Goal: Communication & Community: Ask a question

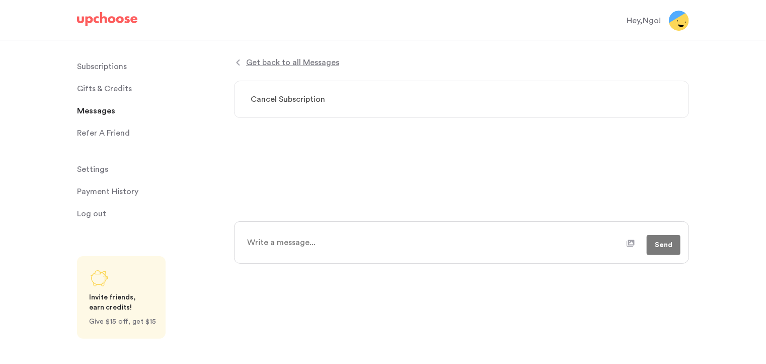
click at [290, 236] on textarea at bounding box center [434, 242] width 386 height 25
type textarea "H"
type textarea "x"
type textarea "He"
type textarea "x"
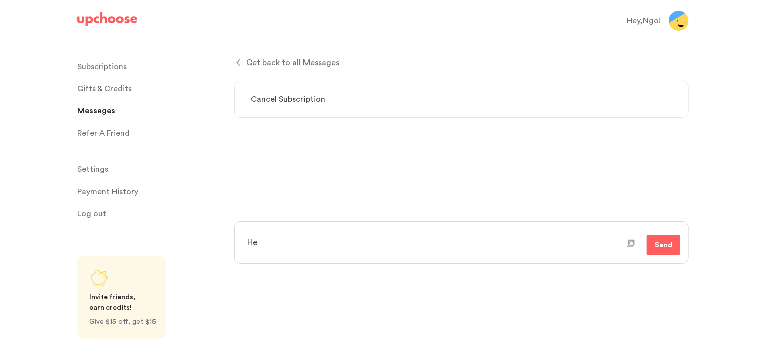
type textarea "Hel"
type textarea "x"
type textarea "Hell"
type textarea "x"
type textarea "Hello"
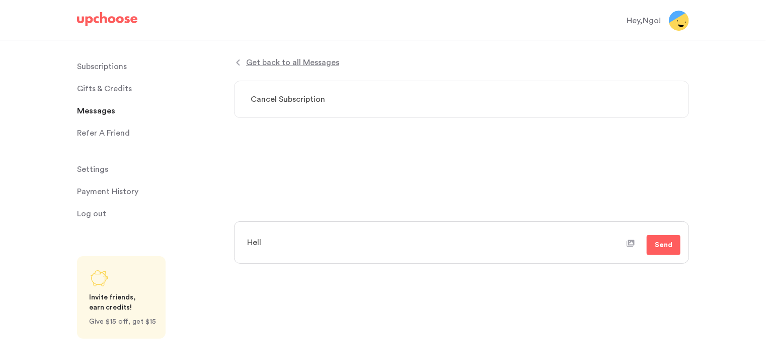
type textarea "x"
type textarea "Hello,"
type textarea "x"
type textarea "Hello,"
type textarea "x"
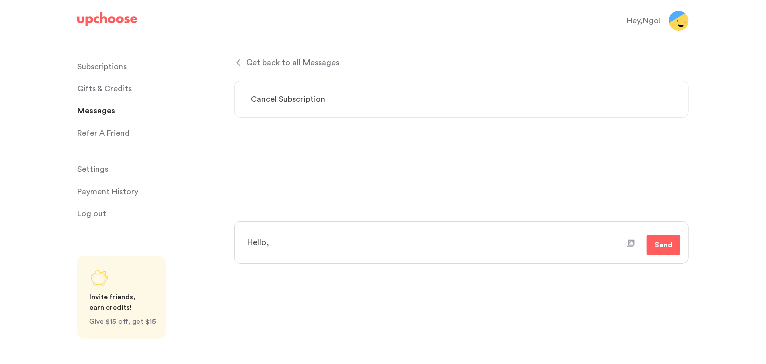
type textarea "Hello, I"
type textarea "x"
type textarea "Hello, I"
type textarea "x"
type textarea "Hello, I t"
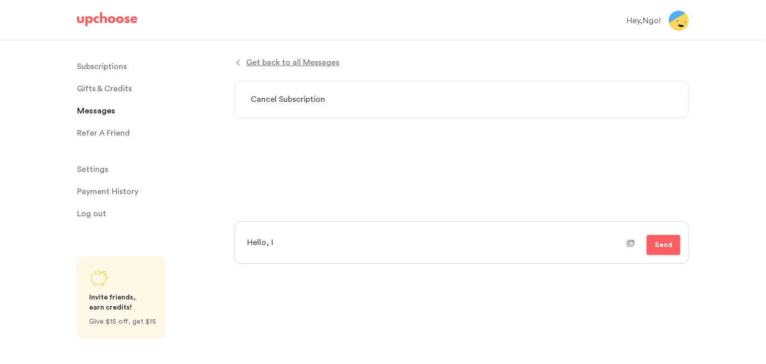
type textarea "x"
type textarea "Hello, I tr"
type textarea "x"
type textarea "Hello, I tri"
type textarea "x"
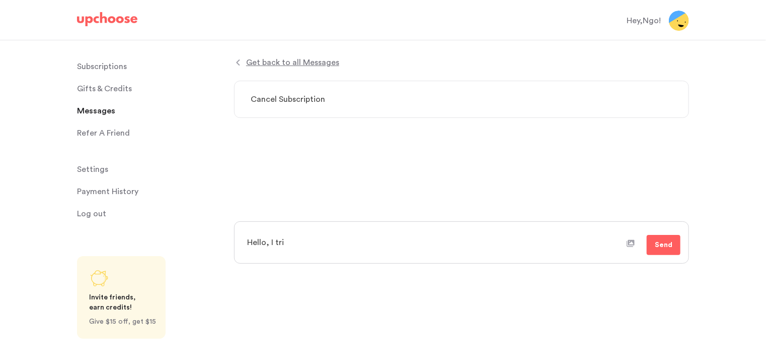
type textarea "Hello, I trie"
type textarea "x"
type textarea "Hello, I tried"
type textarea "x"
type textarea "Hello, I tried"
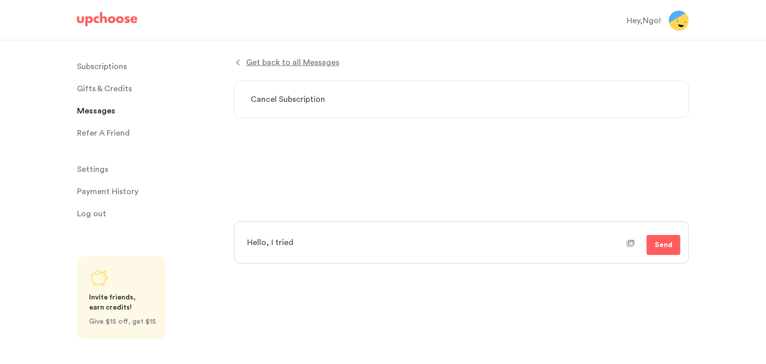
type textarea "x"
type textarea "Hello, I tried t"
type textarea "x"
type textarea "Hello, I tried to"
type textarea "x"
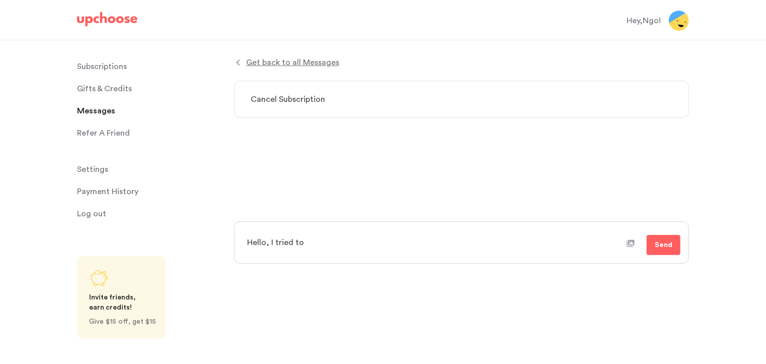
type textarea "Hello, I tried to"
type textarea "x"
type textarea "Hello, I tried to i"
type textarea "x"
type textarea "Hello, I tried to in"
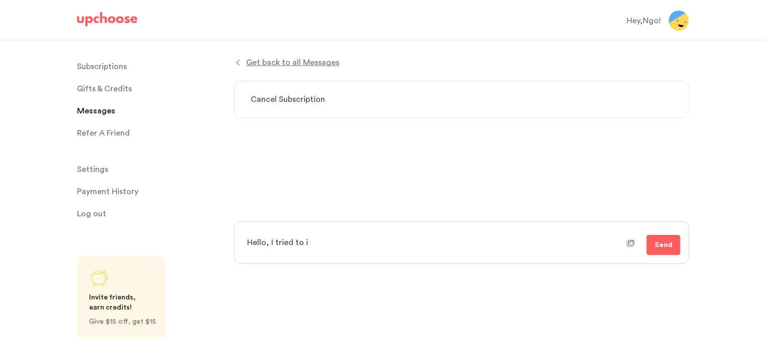
type textarea "x"
type textarea "Hello, I tried to i"
type textarea "x"
type textarea "Hello, I tried to"
type textarea "x"
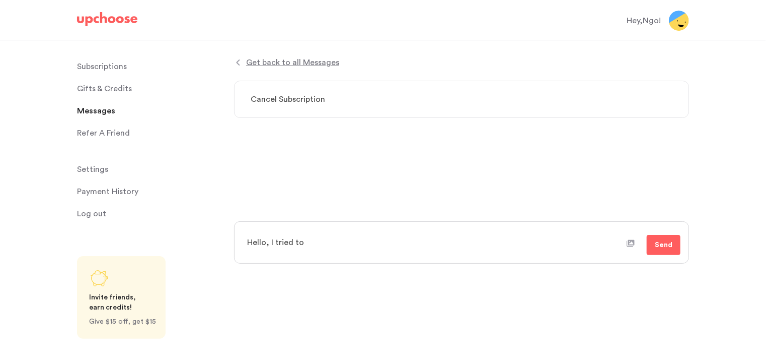
type textarea "Hello, I tried t"
type textarea "x"
type textarea "Hello, I tried"
type textarea "x"
type textarea "Hello, I tried"
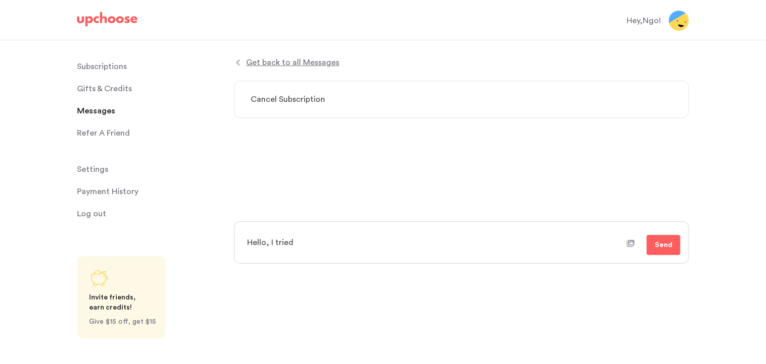
type textarea "x"
type textarea "Hello, I trie"
type textarea "x"
type textarea "Hello, I tri"
type textarea "x"
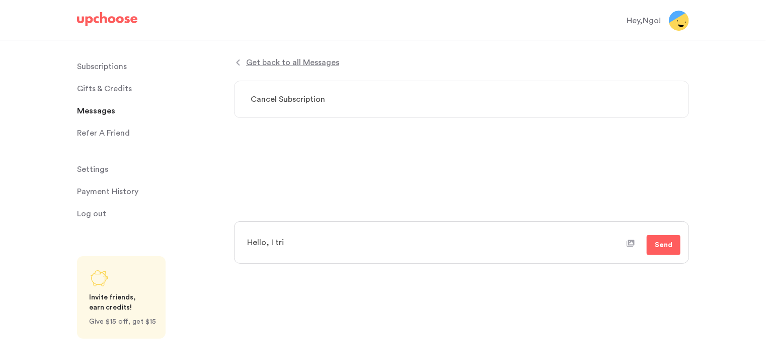
type textarea "Hello, I tr"
type textarea "x"
type textarea "Hello, I t"
type textarea "x"
type textarea "Hello, I"
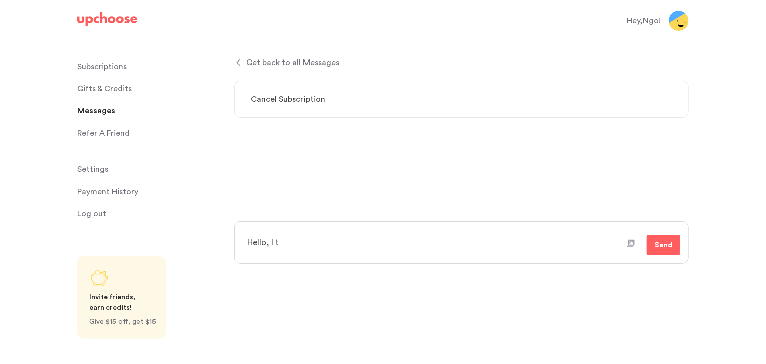
type textarea "x"
type textarea "Hello, I i"
type textarea "x"
type textarea "Hello, I in"
type textarea "x"
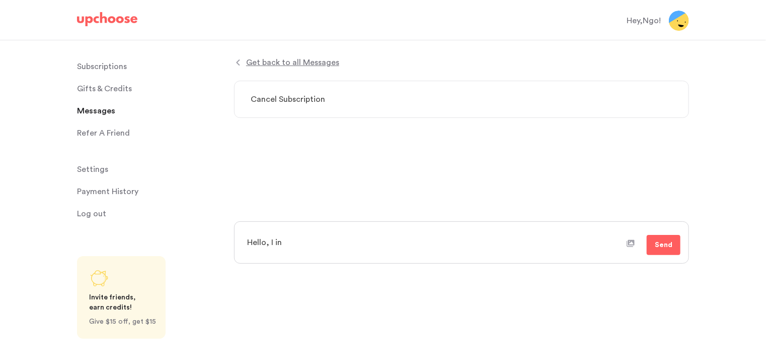
type textarea "Hello, I ini"
type textarea "x"
type textarea "Hello, I init"
type textarea "x"
type textarea "Hello, I initi"
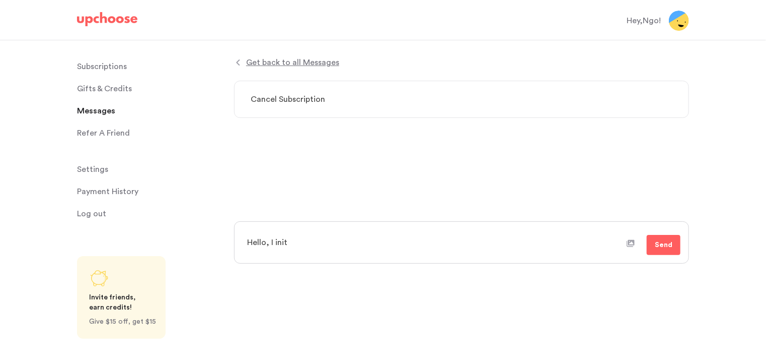
type textarea "x"
type textarea "Hello, I initia"
type textarea "x"
type textarea "Hello, I initiat"
type textarea "x"
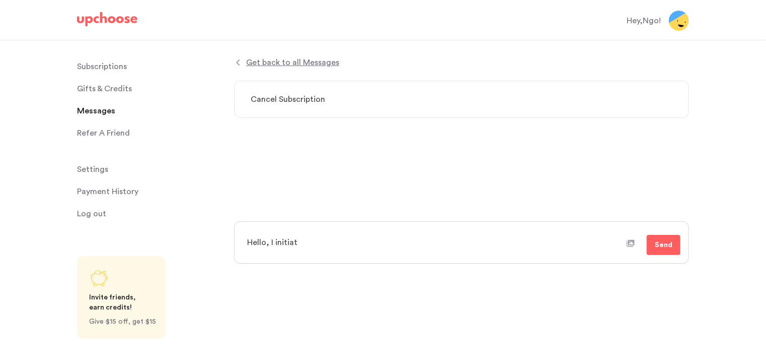
type textarea "Hello, I initiate"
type textarea "x"
type textarea "Hello, I initiated"
type textarea "x"
type textarea "Hello, I initiated"
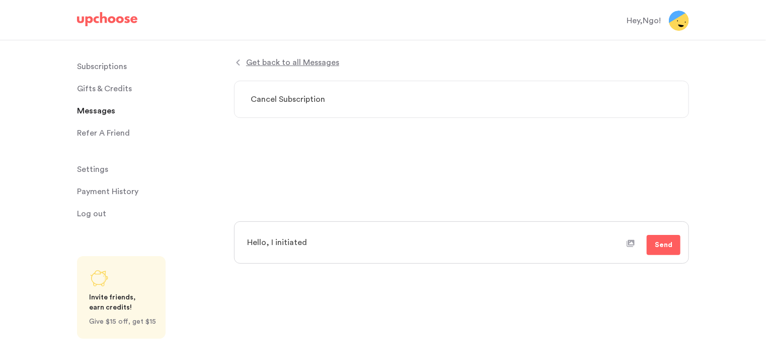
type textarea "x"
type textarea "Hello, I initiated a"
type textarea "x"
type textarea "Hello, I initiated a"
type textarea "x"
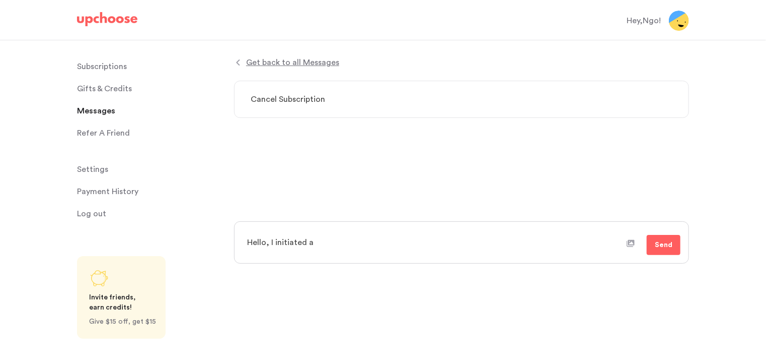
type textarea "Hello, I initiated a s"
type textarea "x"
type textarea "Hello, I initiated a su"
type textarea "x"
type textarea "Hello, I initiated a sub"
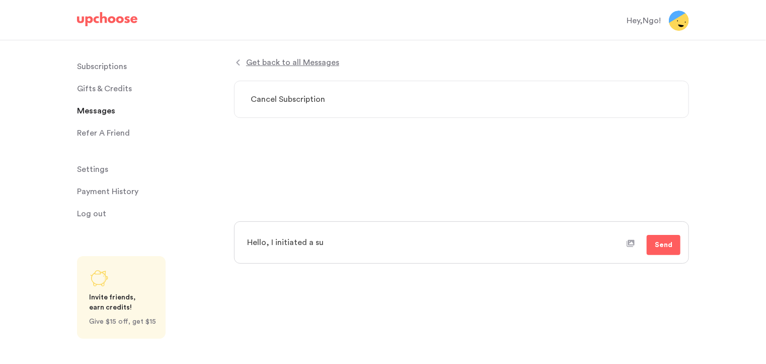
type textarea "x"
type textarea "Hello, I initiated a subs"
type textarea "x"
type textarea "Hello, I initiated a subsc"
type textarea "x"
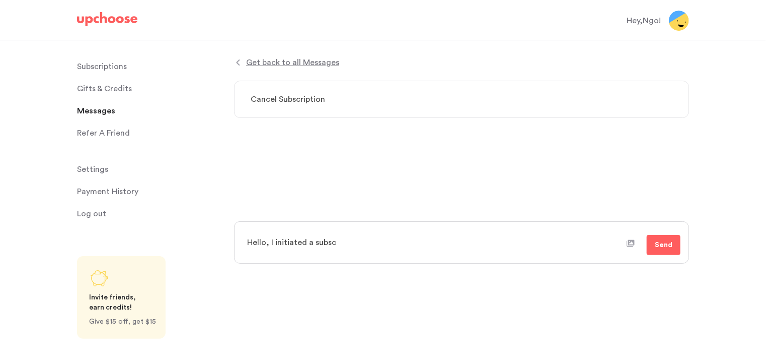
type textarea "Hello, I initiated a subscr"
type textarea "x"
type textarea "Hello, I initiated a subscri"
type textarea "x"
type textarea "Hello, I initiated a subscrip"
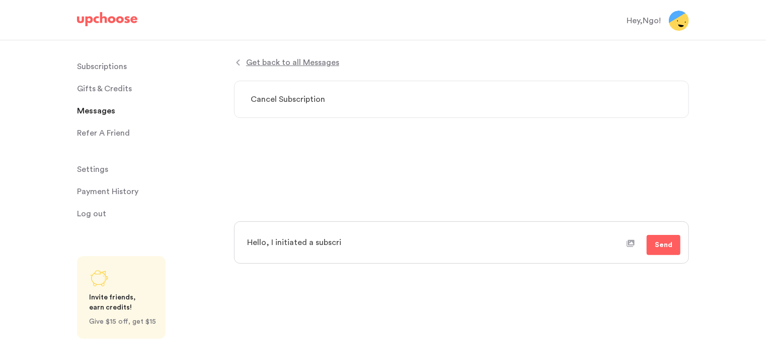
type textarea "x"
type textarea "Hello, I initiated a subscript"
type textarea "x"
type textarea "Hello, I initiated a subscripti"
type textarea "x"
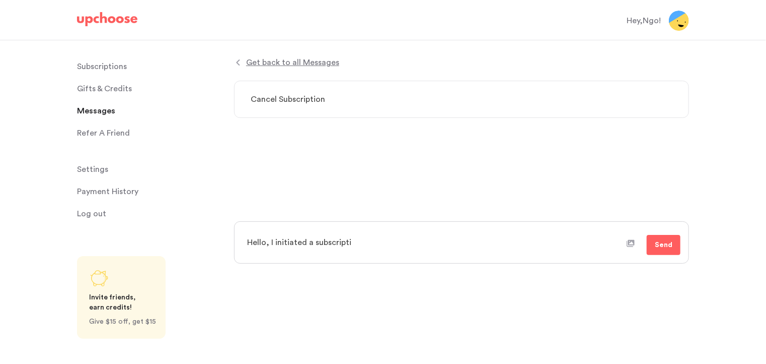
type textarea "Hello, I initiated a subscriptio"
type textarea "x"
type textarea "Hello, I initiated a subscription"
type textarea "x"
type textarea "Hello, I initiated a subscription"
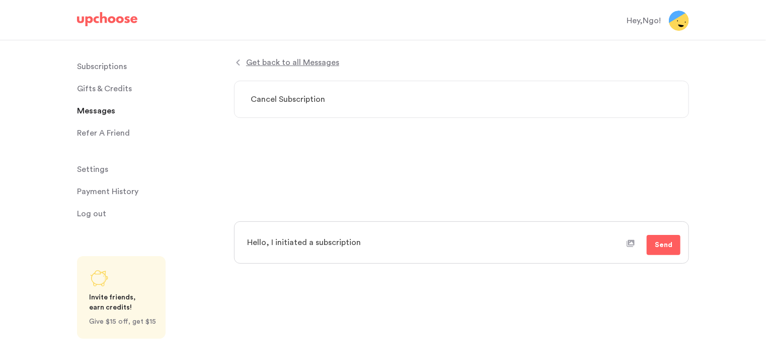
type textarea "x"
type textarea "Hello, I initiated a subscription c"
type textarea "x"
type textarea "Hello, I initiated a subscription ca"
type textarea "x"
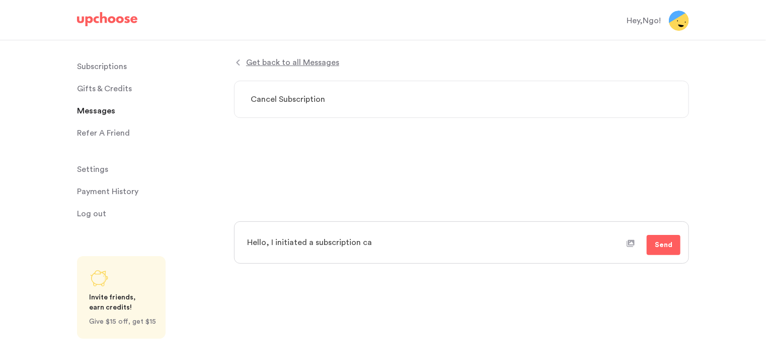
type textarea "Hello, I initiated a subscription can"
type textarea "x"
type textarea "Hello, I initiated a subscription canc"
type textarea "x"
type textarea "Hello, I initiated a subscription cance"
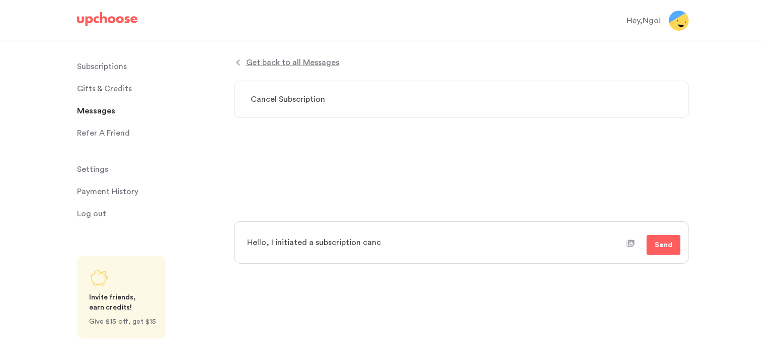
type textarea "x"
type textarea "Hello, I initiated a subscription cancel"
type textarea "x"
type textarea "Hello, I initiated a subscription cancell"
type textarea "x"
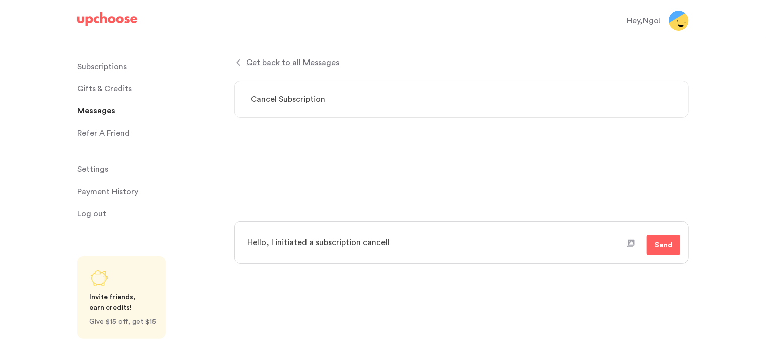
type textarea "Hello, I initiated a subscription cancella"
type textarea "x"
type textarea "Hello, I initiated a subscription cancellat"
type textarea "x"
type textarea "Hello, I initiated a subscription cancellati"
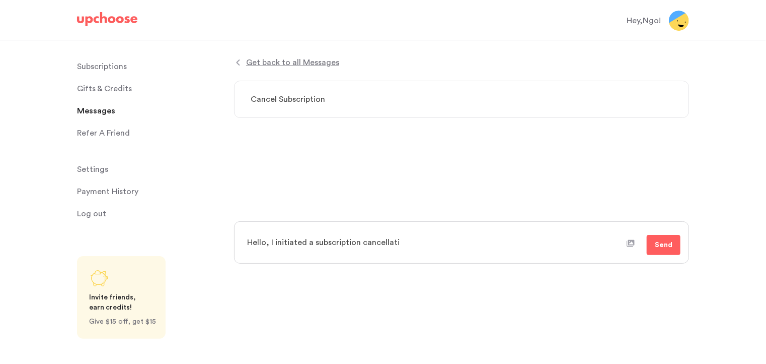
type textarea "x"
type textarea "Hello, I initiated a subscription cancellatio"
type textarea "x"
type textarea "Hello, I initiated a subscription cancellation"
type textarea "x"
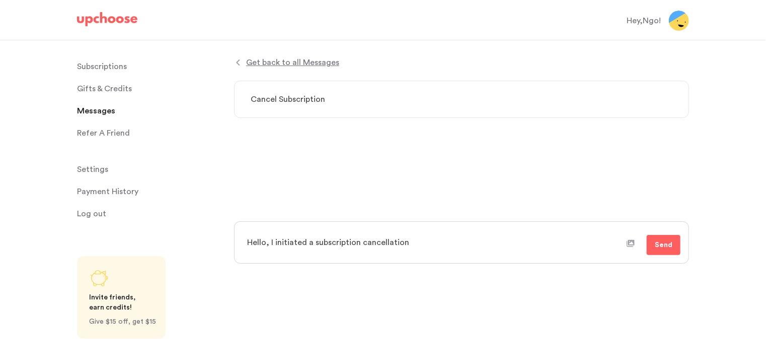
type textarea "Hello, I initiated a subscription cancellation"
type textarea "x"
type textarea "Hello, I initiated a subscription cancellation e"
type textarea "x"
type textarea "Hello, I initiated a subscription cancellation ea"
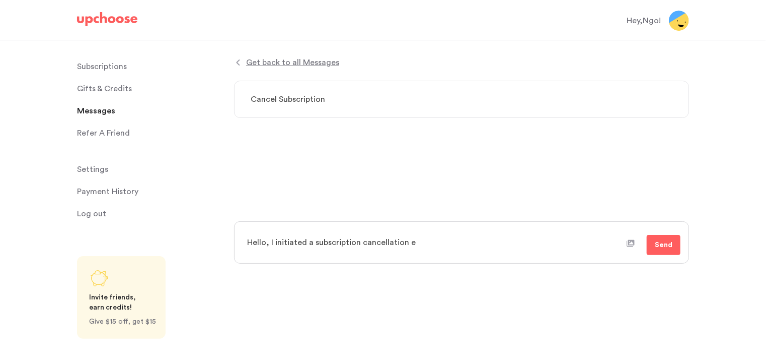
type textarea "x"
type textarea "Hello, I initiated a subscription cancellation eal"
type textarea "x"
type textarea "Hello, I initiated a subscription cancellation ea"
type textarea "x"
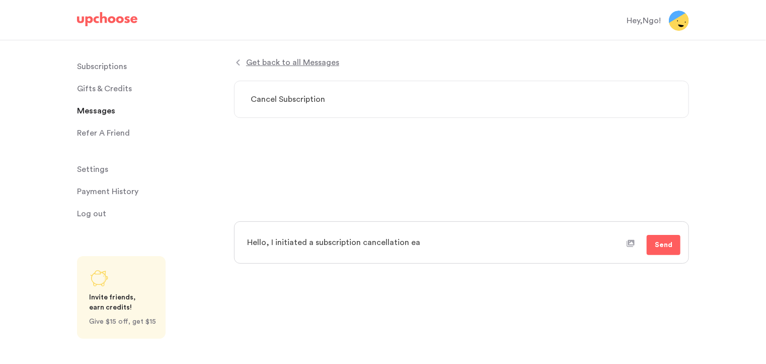
type textarea "Hello, I initiated a subscription cancellation ear"
type textarea "x"
type textarea "Hello, I initiated a subscription cancellation earl"
type textarea "x"
type textarea "Hello, I initiated a subscription cancellation earli"
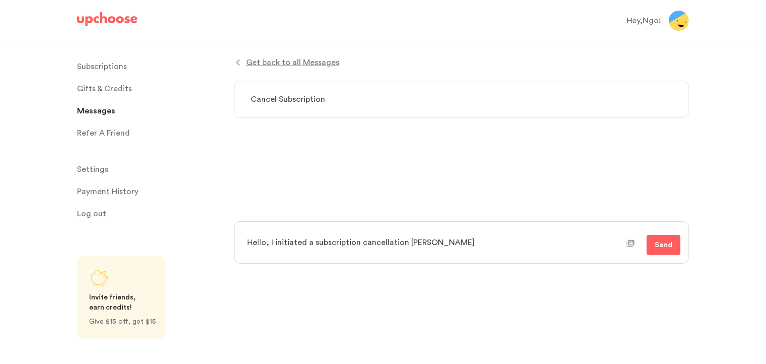
type textarea "x"
type textarea "Hello, I initiated a subscription cancellation earlie"
type textarea "x"
type textarea "Hello, I initiated a subscription cancellation earlier"
type textarea "x"
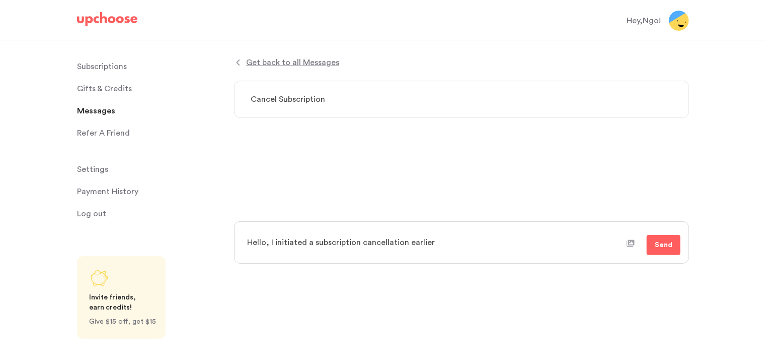
type textarea "Hello, I initiated a subscription cancellation earlier"
type textarea "x"
type textarea "Hello, I initiated a subscription cancellation earlier t"
type textarea "x"
type textarea "Hello, I initiated a subscription cancellation earlier th"
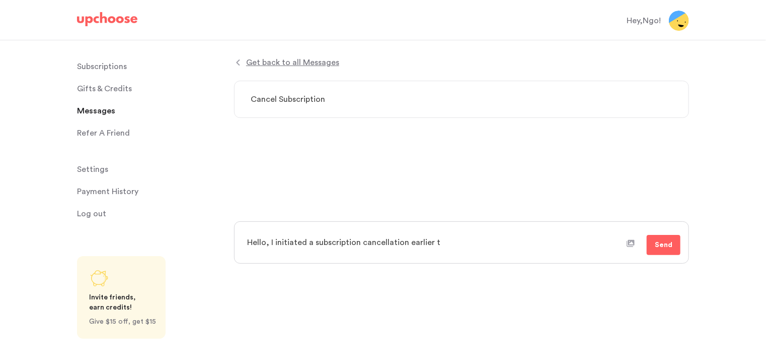
type textarea "x"
type textarea "Hello, I initiated a subscription cancellation earlier thi"
type textarea "x"
type textarea "Hello, I initiated a subscription cancellation earlier this"
type textarea "x"
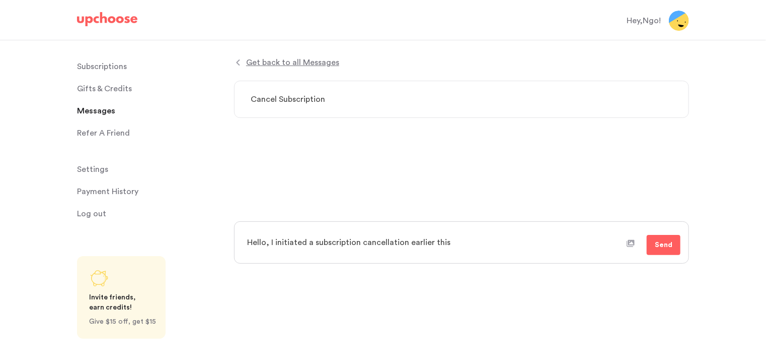
type textarea "Hello, I initiated a subscription cancellation earlier thisw"
type textarea "x"
type textarea "Hello, I initiated a subscription cancellation earlier thiswe"
type textarea "x"
type textarea "Hello, I initiated a subscription cancellation earlier thisw"
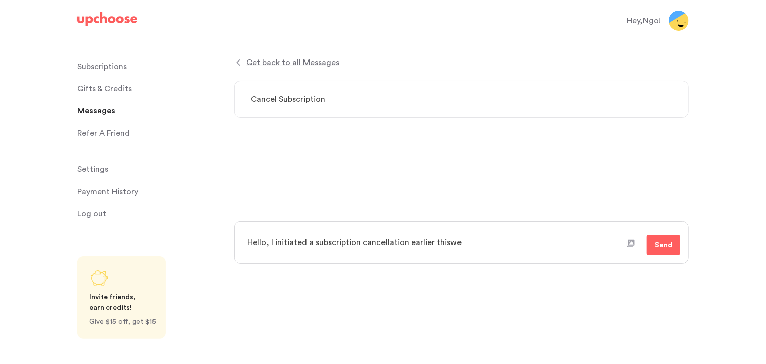
type textarea "x"
type textarea "Hello, I initiated a subscription cancellation earlier this"
type textarea "x"
type textarea "Hello, I initiated a subscription cancellation earlier this"
type textarea "x"
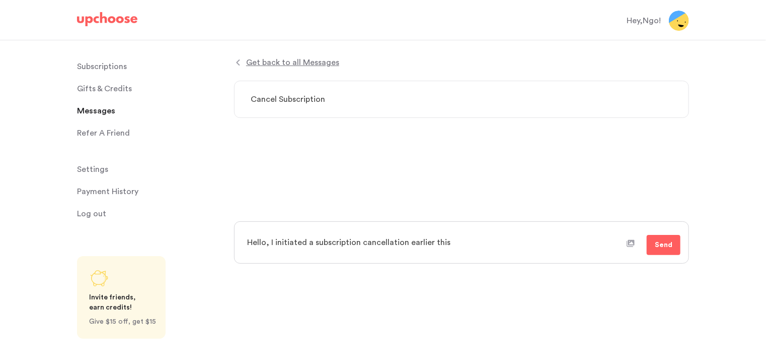
type textarea "Hello, I initiated a subscription cancellation earlier this w"
type textarea "x"
type textarea "Hello, I initiated a subscription cancellation earlier this we"
type textarea "x"
type textarea "Hello, I initiated a subscription cancellation earlier this wee"
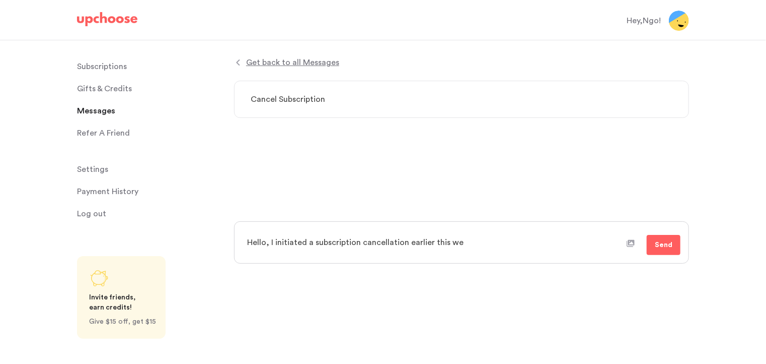
type textarea "x"
type textarea "Hello, I initiated a subscription cancellation earlier this week"
type textarea "x"
type textarea "Hello, I initiated a subscription cancellation earlier this week"
type textarea "x"
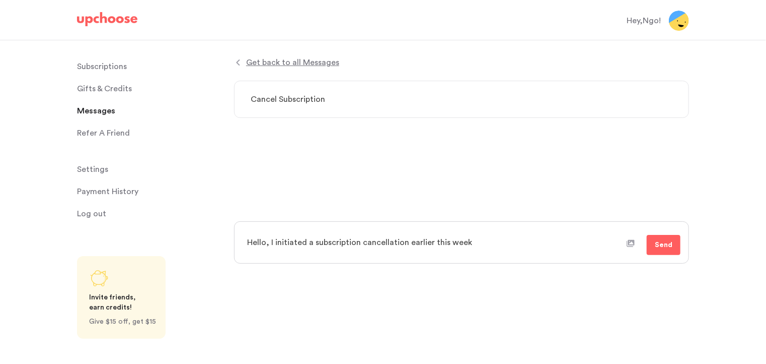
type textarea "Hello, I initiated a subscription cancellation earlier this week a"
type textarea "x"
type textarea "Hello, I initiated a subscription cancellation earlier this week as"
type textarea "x"
type textarea "Hello, I initiated a subscription cancellation earlier this week as"
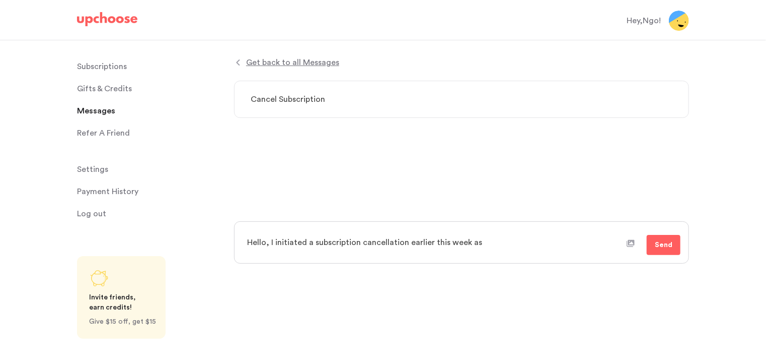
type textarea "x"
type textarea "Hello, I initiated a subscription cancellation earlier this week as I"
type textarea "x"
type textarea "Hello, I initiated a subscription cancellation earlier this week as I"
type textarea "x"
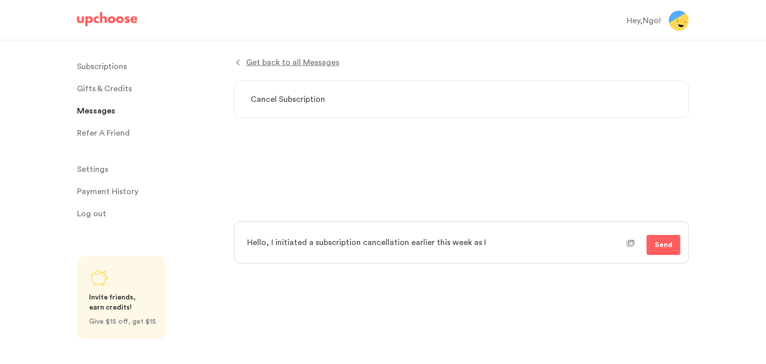
type textarea "Hello, I initiated a subscription cancellation earlier this week as I w"
type textarea "x"
type textarea "Hello, I initiated a subscription cancellation earlier this week as I wa"
type textarea "x"
type textarea "Hello, I initiated a subscription cancellation earlier this week as I was"
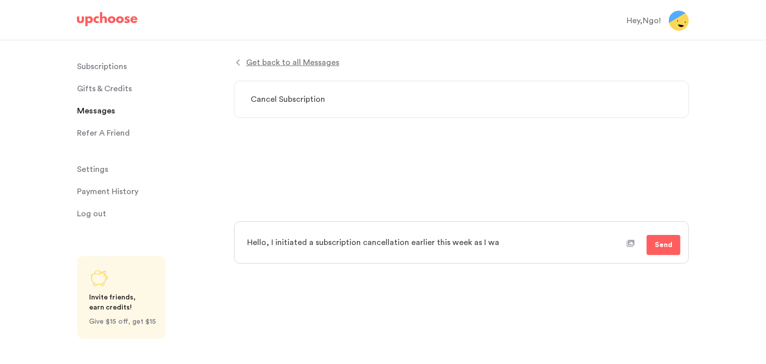
type textarea "x"
click at [427, 241] on textarea "Hello, I initiated a subscription cancellation earlier prior to receiving my ne…" at bounding box center [434, 242] width 386 height 25
click at [621, 242] on textarea "Hello, I initiated a subscription cancellation earlier this week, prior to rece…" at bounding box center [434, 242] width 386 height 25
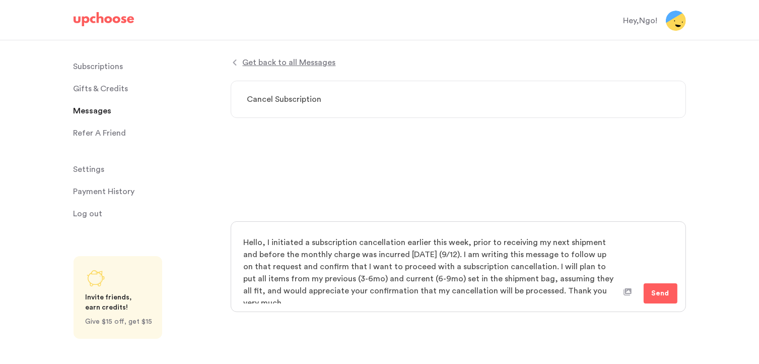
click at [584, 290] on textarea "Hello, I initiated a subscription cancellation earlier this week, prior to rece…" at bounding box center [430, 267] width 386 height 74
click at [657, 291] on span "Send" at bounding box center [661, 293] width 18 height 12
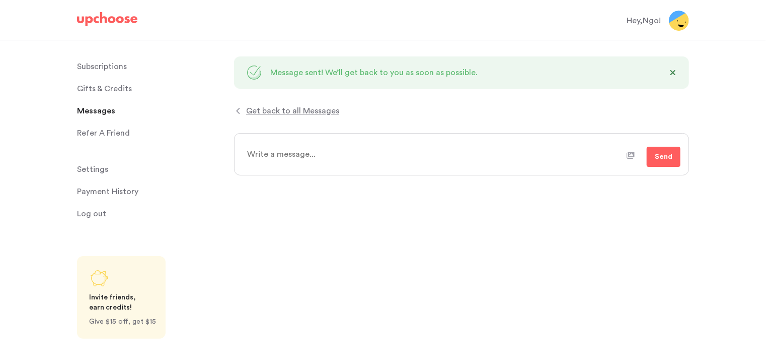
click at [283, 109] on span "Get back to all Messages" at bounding box center [292, 111] width 93 height 12
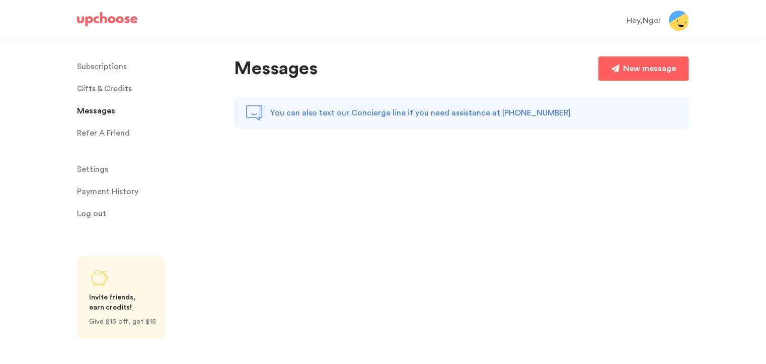
click at [96, 110] on span "Messages" at bounding box center [96, 111] width 38 height 20
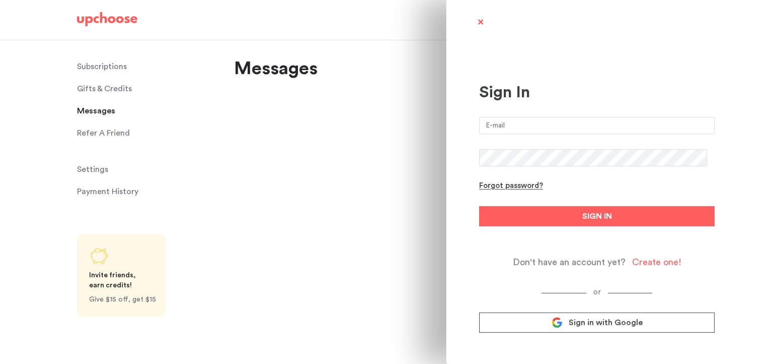
click at [515, 127] on input "email" at bounding box center [597, 125] width 236 height 17
type input "[EMAIL_ADDRESS][DOMAIN_NAME]"
click at [479, 206] on button "SIGN IN" at bounding box center [597, 216] width 236 height 20
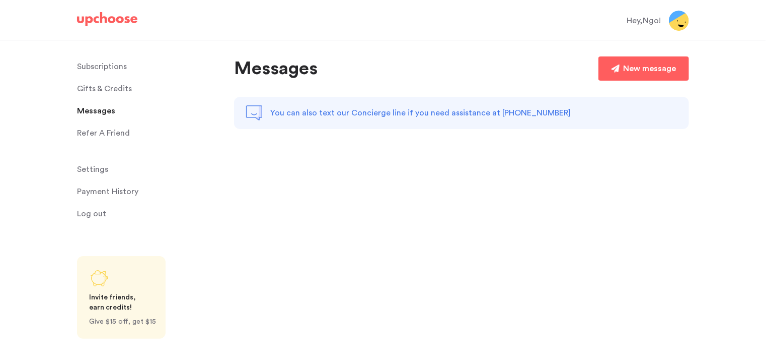
click at [103, 109] on span "Messages" at bounding box center [96, 111] width 38 height 20
click at [630, 69] on div "New message" at bounding box center [650, 68] width 53 height 12
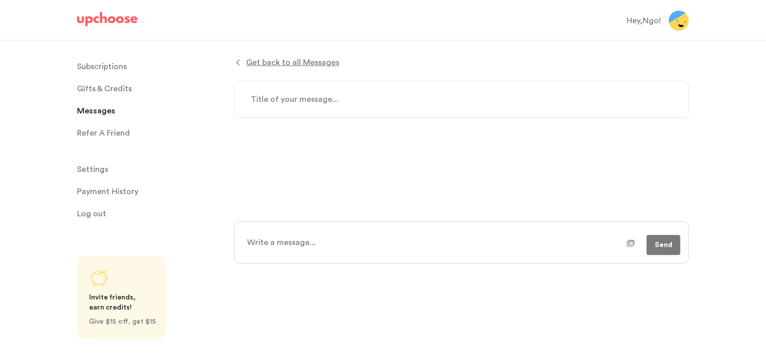
click at [329, 238] on textarea at bounding box center [434, 242] width 386 height 25
paste textarea "Hello, I initiated a subscription cancellation earlier this week, prior to rece…"
type textarea "x"
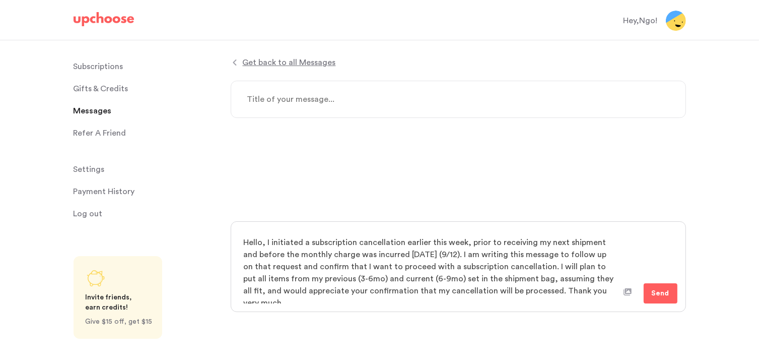
type textarea "Hello, I initiated a subscription cancellation earlier this week, prior to rece…"
click at [324, 97] on textarea at bounding box center [458, 99] width 455 height 37
type textarea "x"
type textarea "S"
type textarea "x"
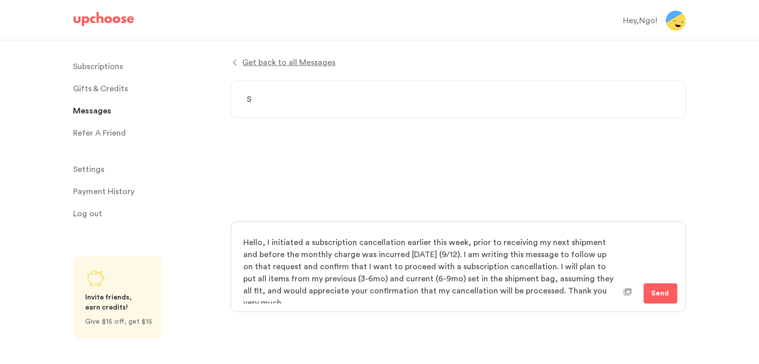
type textarea "Su"
type textarea "x"
type textarea "Sub"
type textarea "x"
type textarea "Su"
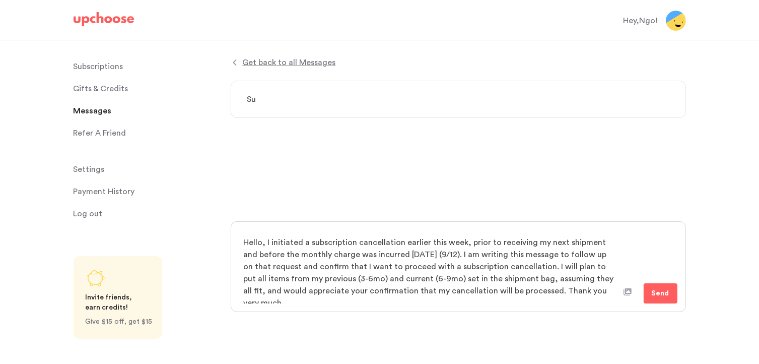
type textarea "x"
type textarea "S"
type textarea "x"
type textarea "C"
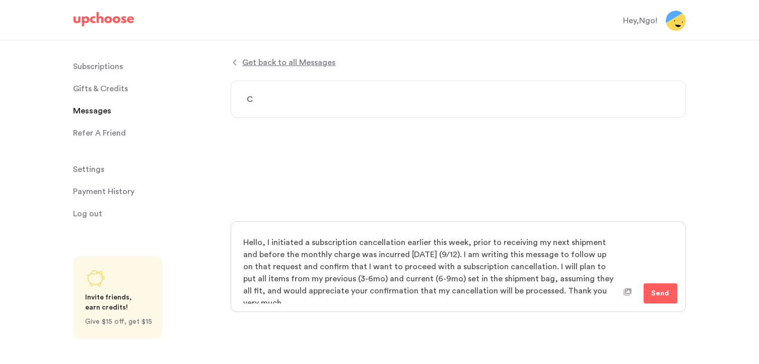
type textarea "x"
type textarea "Ca"
type textarea "x"
type textarea "Can"
type textarea "x"
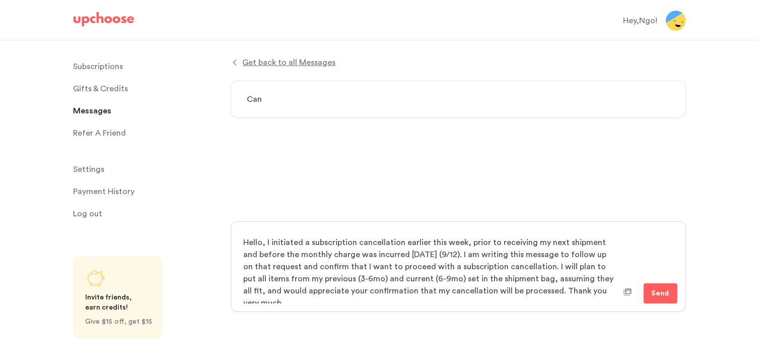
type textarea "Canc"
type textarea "x"
type textarea "Cance"
type textarea "x"
type textarea "Cancel"
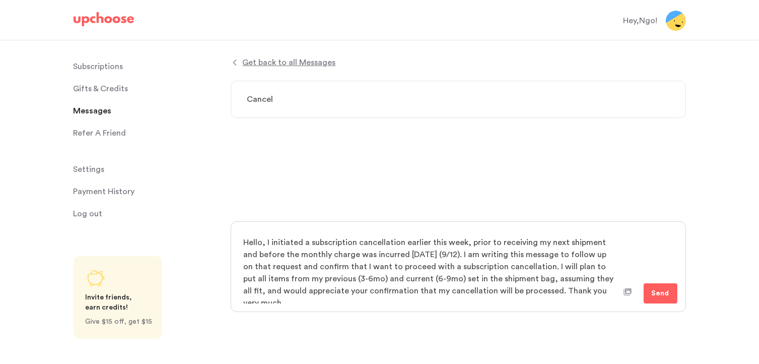
type textarea "x"
type textarea "Cancel"
type textarea "x"
type textarea "Cancel S"
type textarea "x"
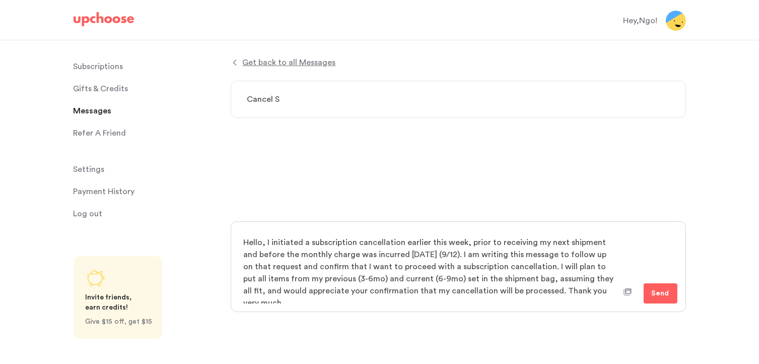
type textarea "Cancel Su"
type textarea "x"
type textarea "Cancel Sub"
type textarea "x"
type textarea "Cancel Subs"
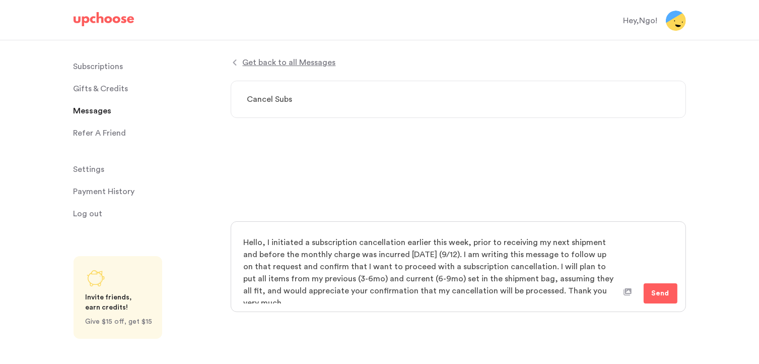
type textarea "x"
type textarea "Cancel Subsc"
type textarea "x"
type textarea "Cancel Subscr"
type textarea "x"
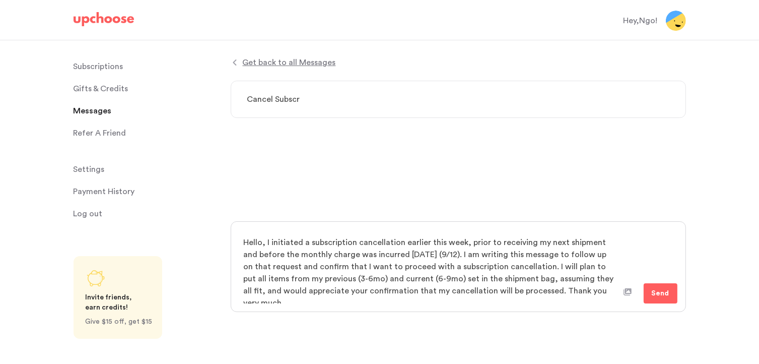
type textarea "Cancel Subscri"
type textarea "x"
type textarea "Cancel Subscrip"
type textarea "x"
type textarea "Cancel Subscript"
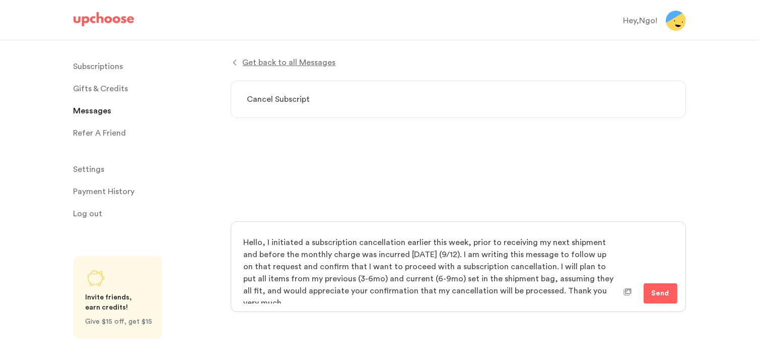
type textarea "x"
type textarea "Cancel Subscripti"
type textarea "x"
type textarea "Cancel Subscriptio"
type textarea "x"
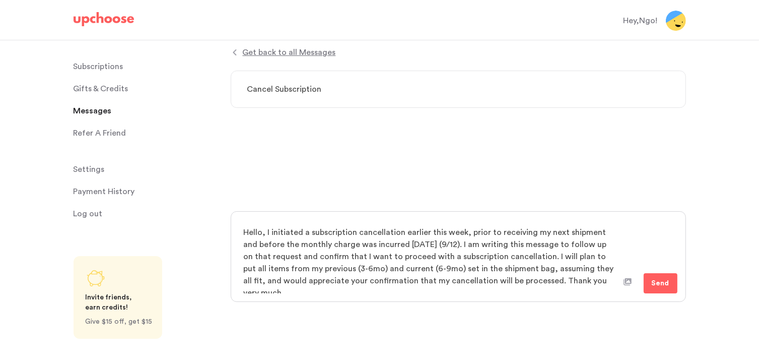
scroll to position [12, 0]
type textarea "Cancel Subscription"
click at [661, 279] on span "Send" at bounding box center [661, 281] width 18 height 12
type textarea "x"
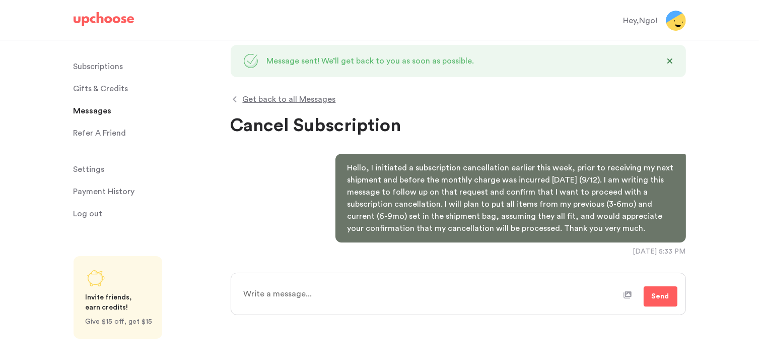
click at [106, 67] on p "Subscriptions" at bounding box center [99, 66] width 50 height 20
